Goal: Task Accomplishment & Management: Manage account settings

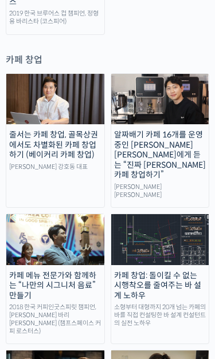
scroll to position [2763, 0]
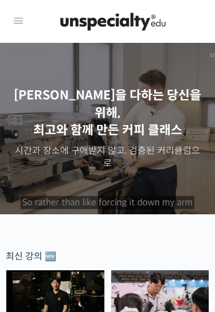
click at [17, 23] on icon at bounding box center [18, 21] width 14 height 14
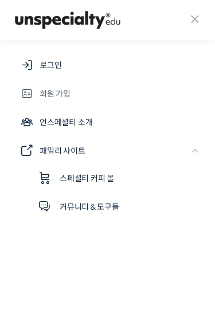
click at [54, 96] on span "회원 가입" at bounding box center [54, 94] width 31 height 14
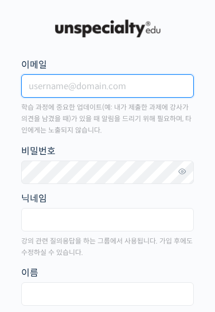
click at [112, 84] on input "이메일" at bounding box center [107, 85] width 173 height 23
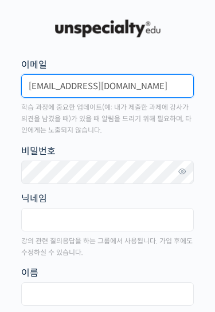
type input "[EMAIL_ADDRESS][DOMAIN_NAME]"
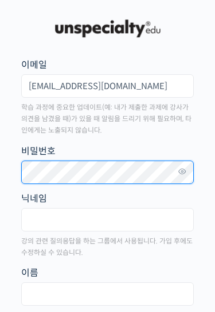
scroll to position [16, 0]
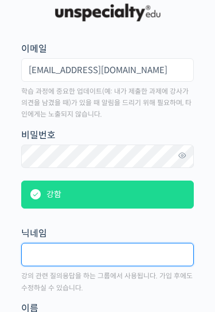
click at [57, 252] on input "text" at bounding box center [107, 254] width 173 height 23
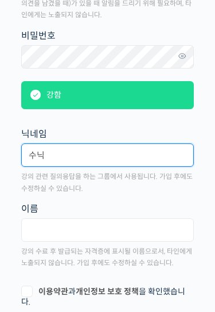
type input "수닉"
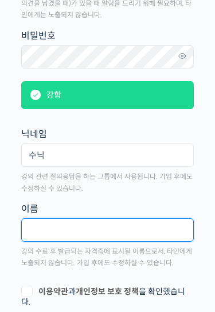
click at [75, 232] on input "text" at bounding box center [107, 230] width 173 height 23
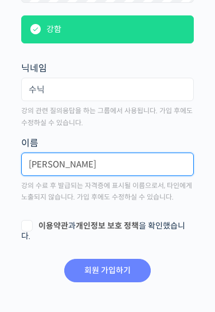
type input "권순익"
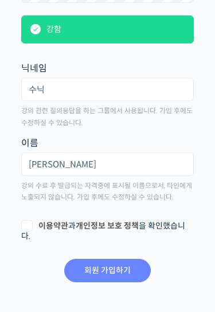
click at [25, 222] on label "이용약관 과 개인정보 보호 정책 을 확인했습니다." at bounding box center [107, 230] width 173 height 19
click at [25, 222] on input "이용약관 과 개인정보 보호 정책 을 확인했습니다." at bounding box center [24, 224] width 7 height 7
checkbox input "true"
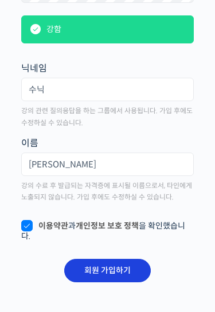
click at [112, 270] on input "회원 가입하기" at bounding box center [107, 270] width 86 height 23
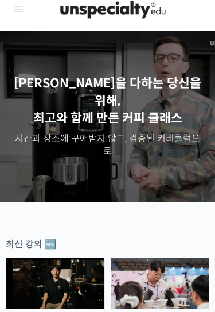
scroll to position [2, 0]
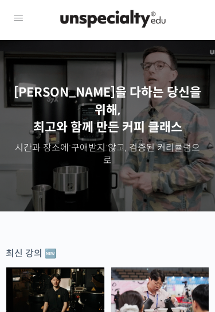
click at [19, 21] on icon at bounding box center [18, 19] width 14 height 14
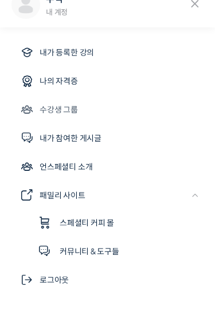
scroll to position [18, 0]
click at [68, 54] on span "내가 등록한 강의" at bounding box center [66, 53] width 54 height 14
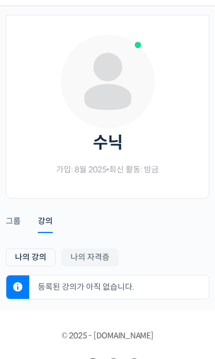
scroll to position [37, 0]
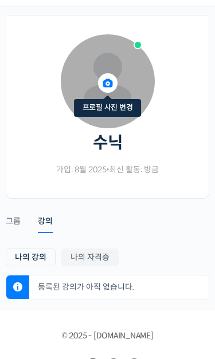
click at [109, 85] on icon at bounding box center [107, 83] width 19 height 26
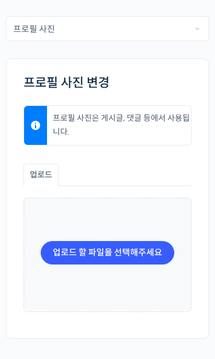
scroll to position [74, 0]
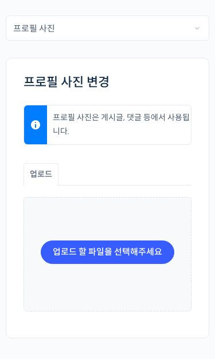
click at [126, 251] on input "file" at bounding box center [107, 251] width 132 height 23
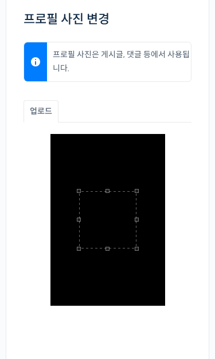
scroll to position [137, 0]
drag, startPoint x: 112, startPoint y: 217, endPoint x: 125, endPoint y: 192, distance: 28.4
click at [125, 192] on div at bounding box center [120, 194] width 57 height 57
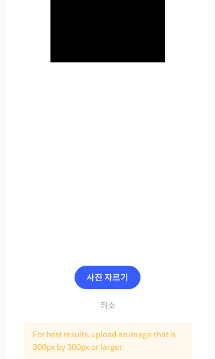
scroll to position [434, 0]
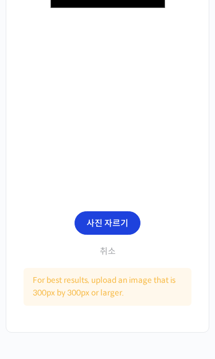
click at [117, 227] on button "사진 자르기" at bounding box center [107, 224] width 66 height 24
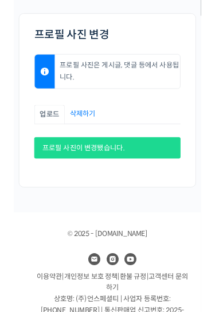
scroll to position [0, 0]
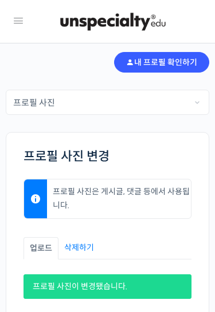
click at [148, 64] on link "내 프로필 확인하기" at bounding box center [161, 62] width 95 height 21
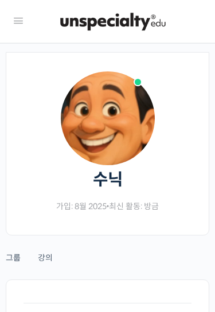
click at [19, 23] on icon at bounding box center [18, 21] width 14 height 14
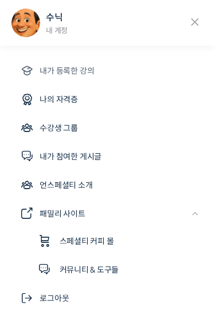
click at [73, 72] on span "내가 등록한 강의" at bounding box center [66, 71] width 54 height 14
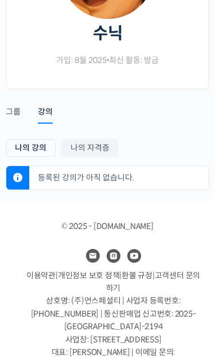
scroll to position [161, 0]
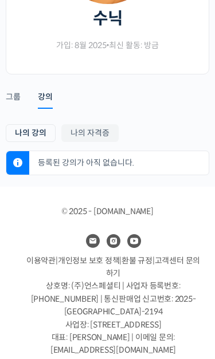
click at [42, 134] on link "나의 강의" at bounding box center [31, 133] width 50 height 18
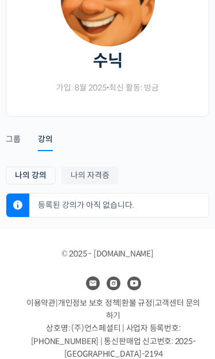
scroll to position [145, 0]
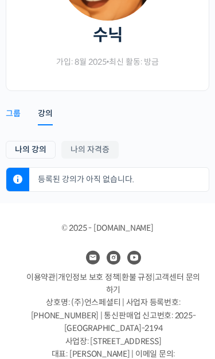
click at [13, 113] on div "그룹" at bounding box center [13, 116] width 15 height 17
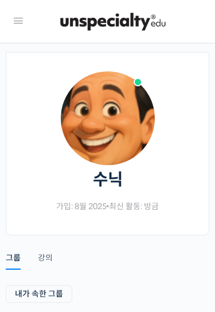
click at [18, 22] on icon at bounding box center [18, 21] width 14 height 14
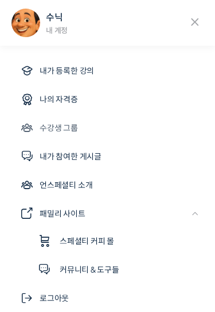
click at [59, 126] on span "수강생 그룹" at bounding box center [58, 128] width 38 height 14
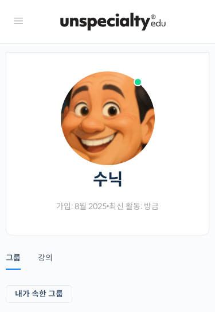
click at [18, 22] on icon at bounding box center [18, 21] width 14 height 14
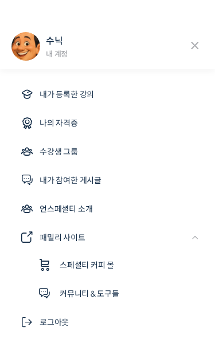
scroll to position [64, 0]
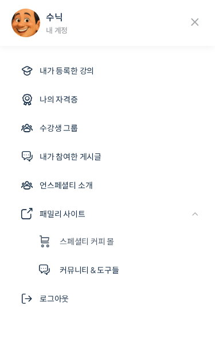
click at [91, 243] on span "스페셜티 커피 몰" at bounding box center [86, 242] width 54 height 14
